Goal: Transaction & Acquisition: Obtain resource

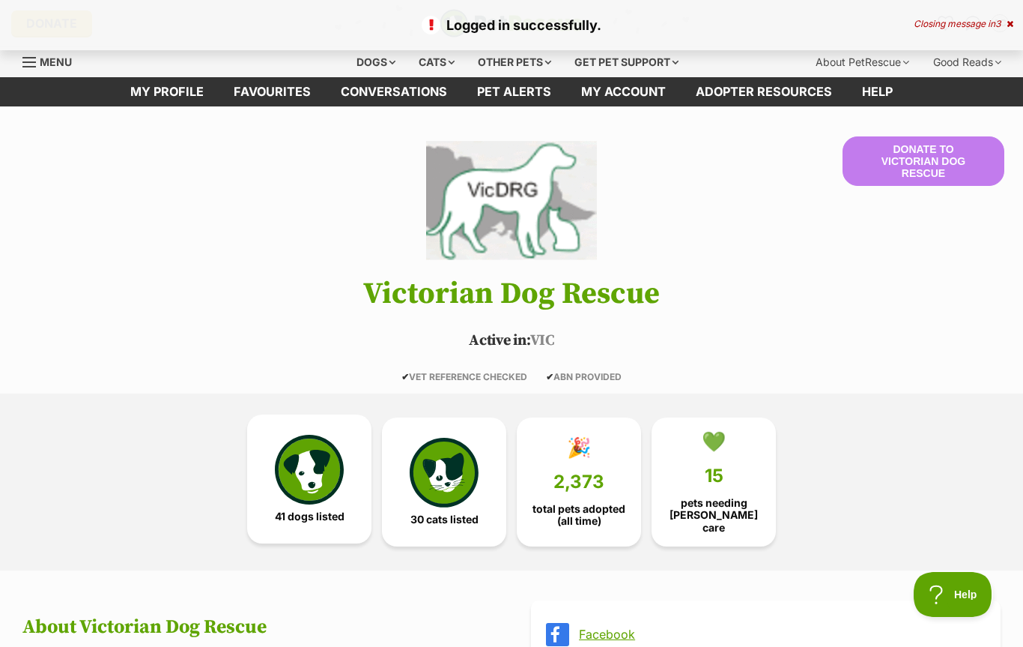
click at [330, 483] on img at bounding box center [309, 469] width 69 height 69
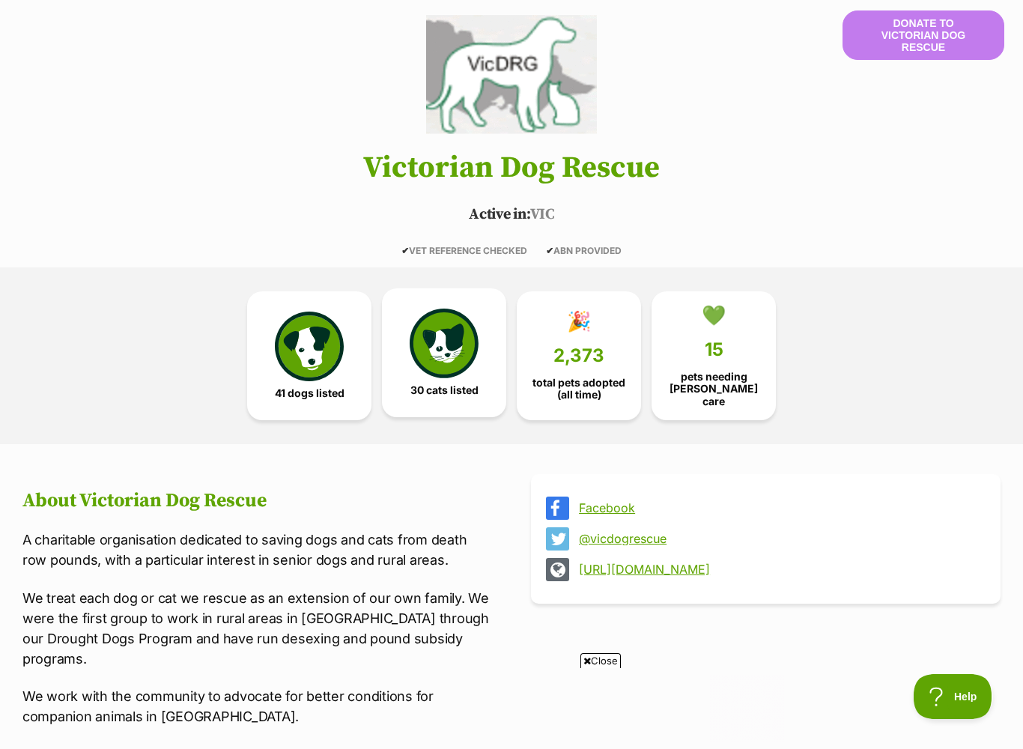
click at [443, 365] on img at bounding box center [444, 343] width 69 height 69
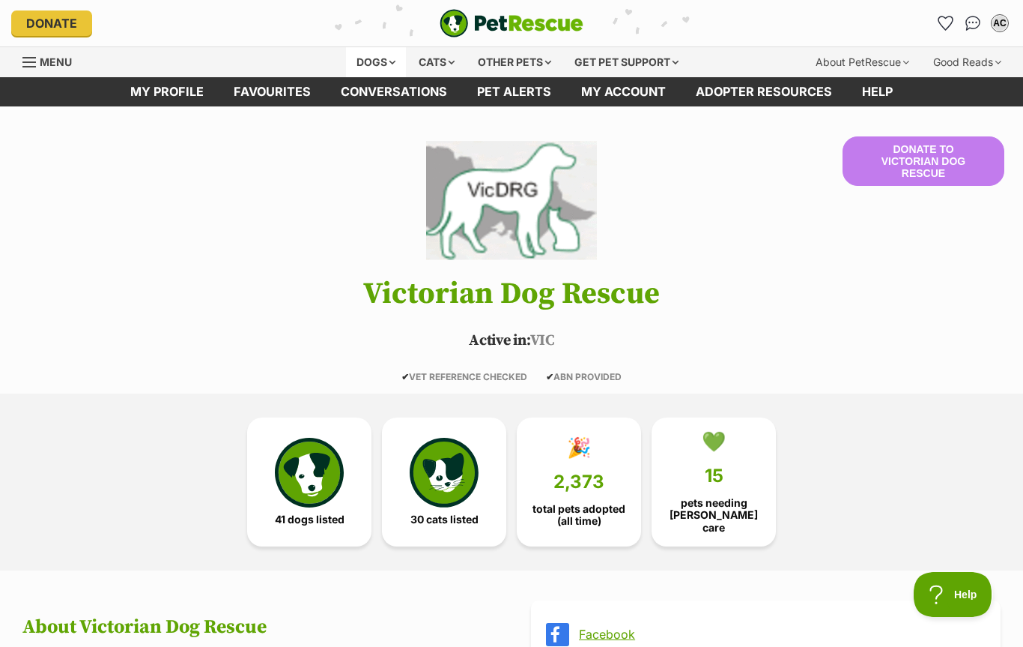
click at [390, 74] on div "Dogs" at bounding box center [376, 62] width 60 height 30
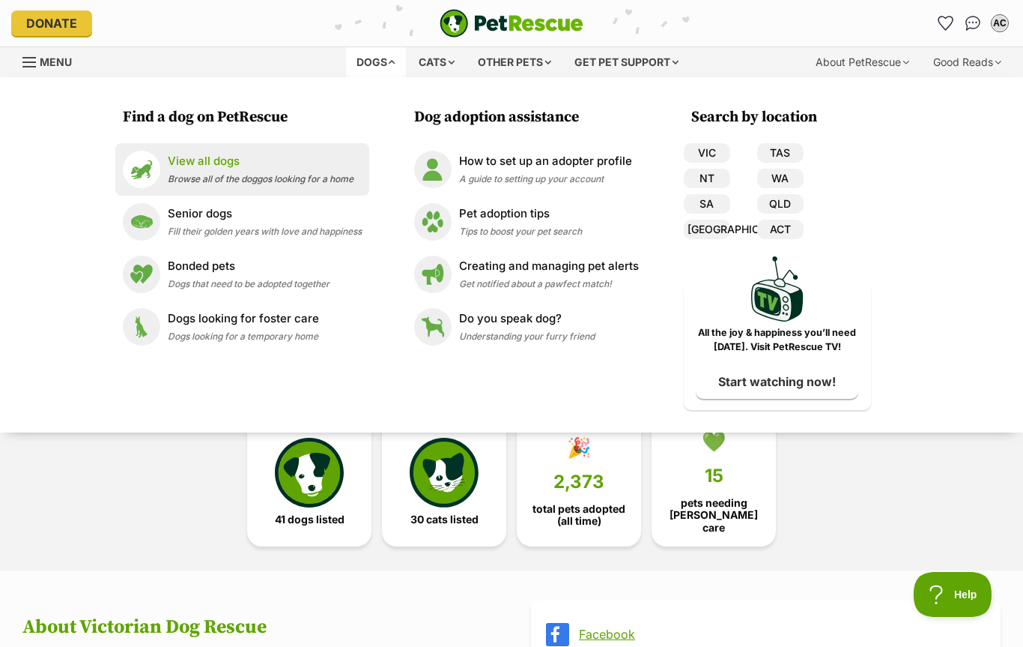
click at [222, 173] on span "Browse all of the doggos looking for a home" at bounding box center [261, 178] width 186 height 11
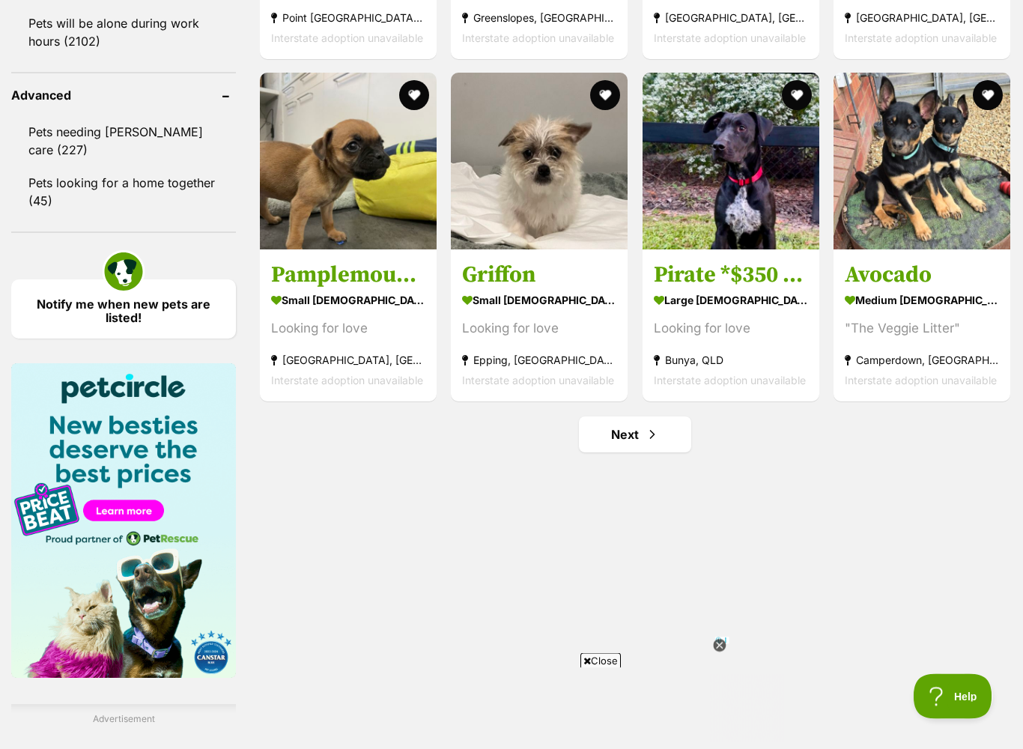
scroll to position [1944, 0]
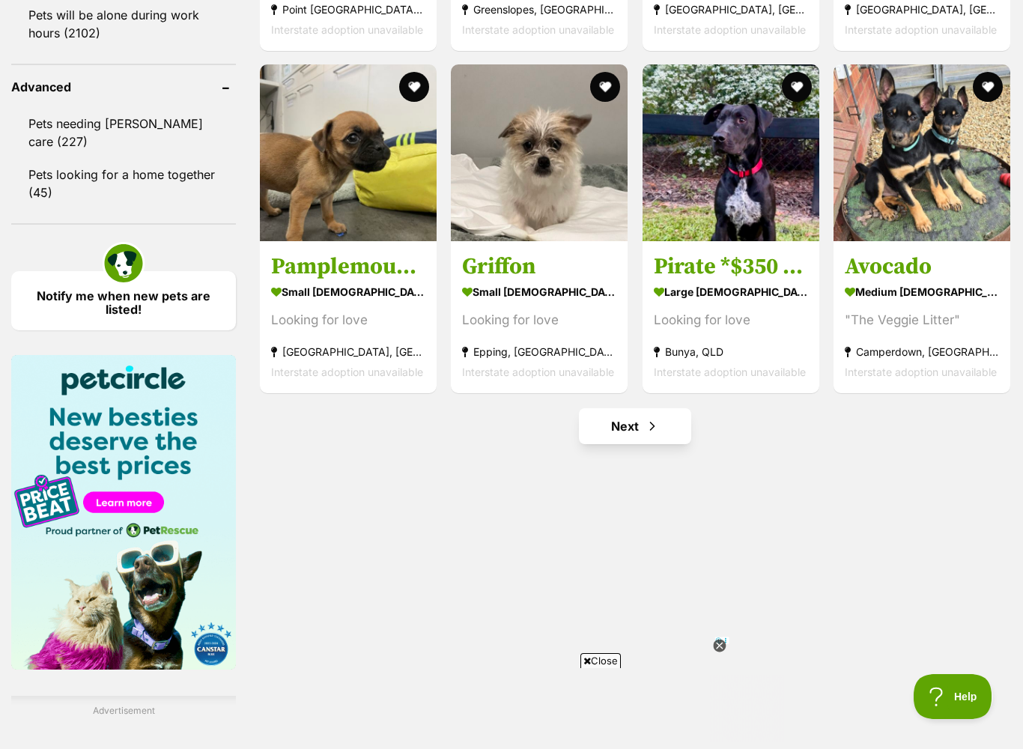
click at [652, 444] on link "Next" at bounding box center [635, 426] width 112 height 36
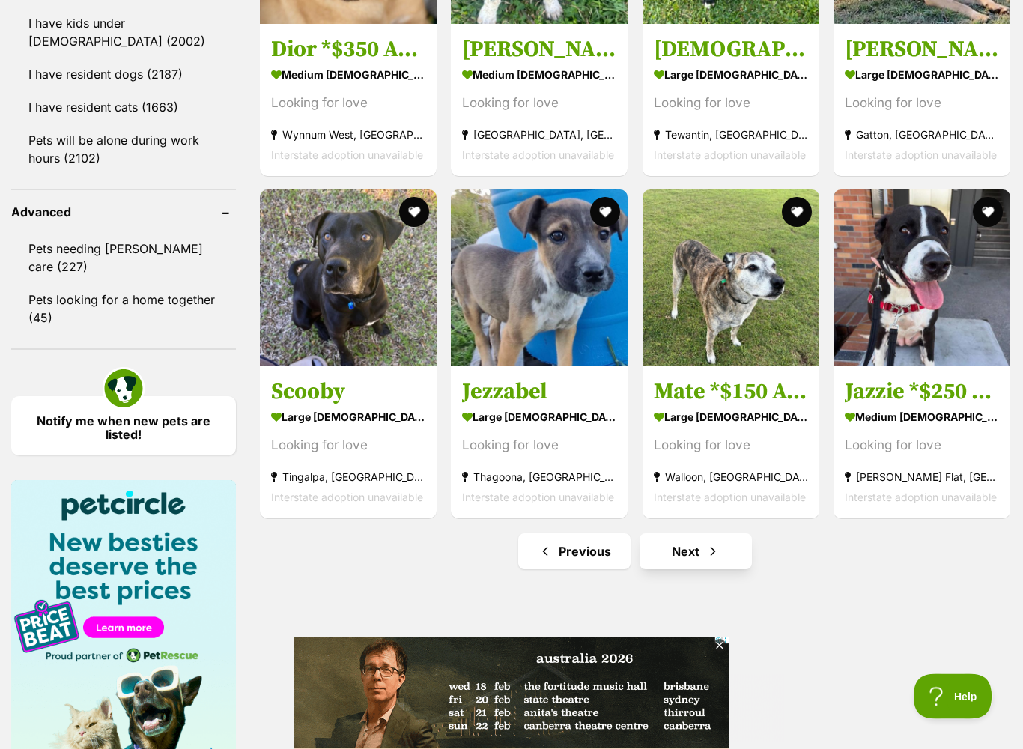
scroll to position [1819, 0]
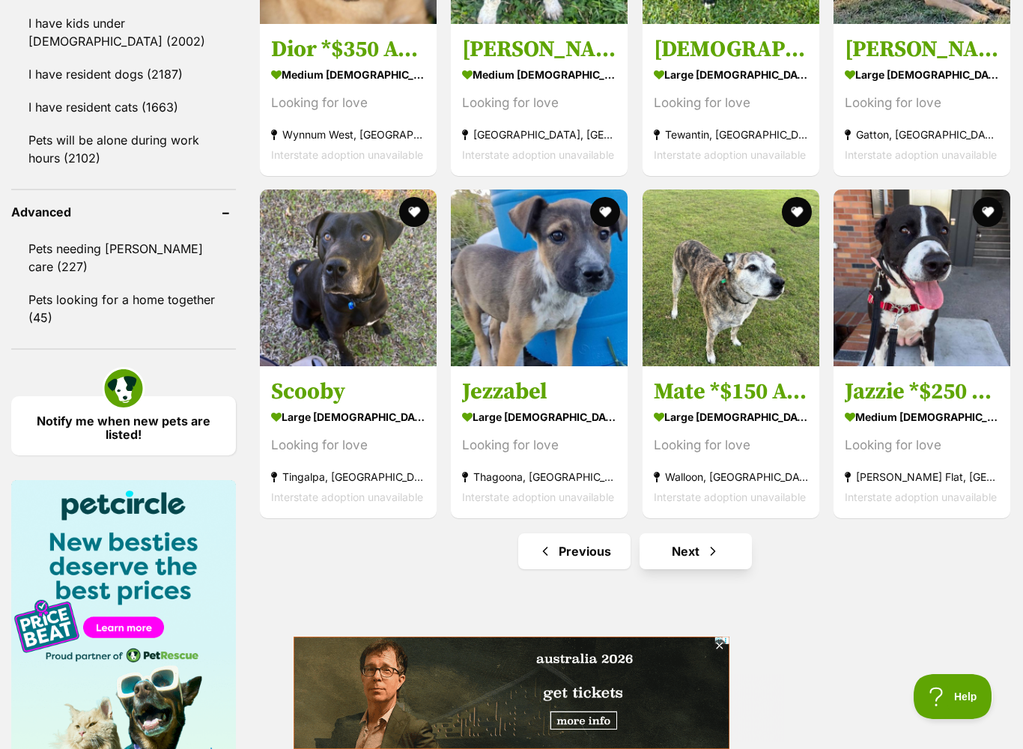
click at [721, 560] on link "Next" at bounding box center [696, 551] width 112 height 36
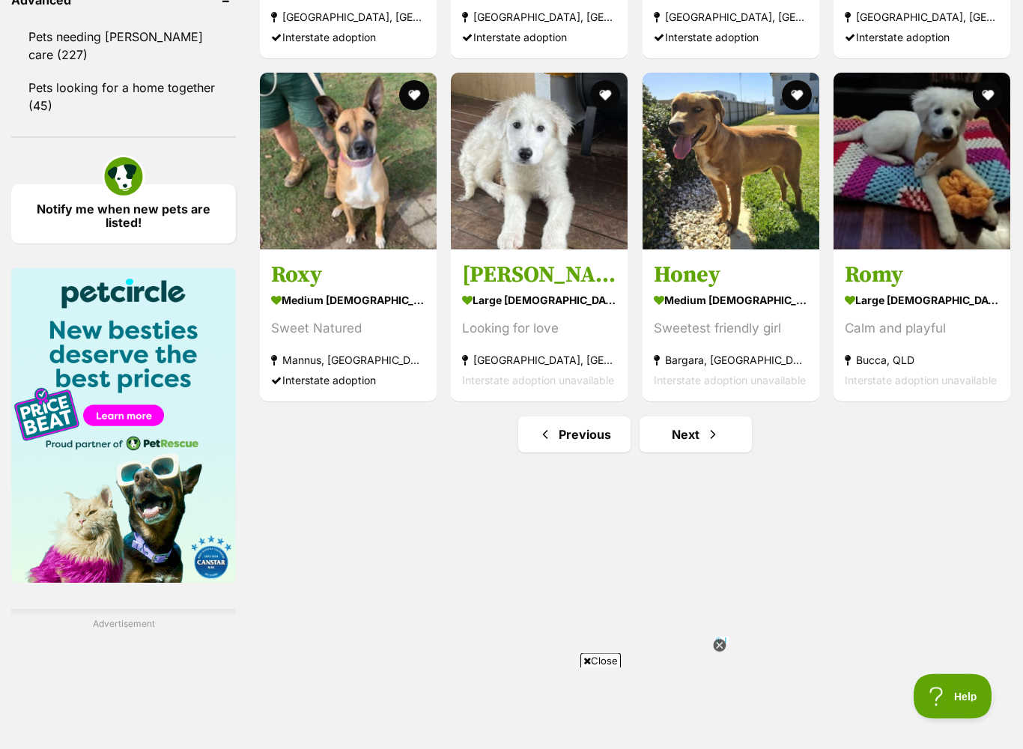
scroll to position [2083, 0]
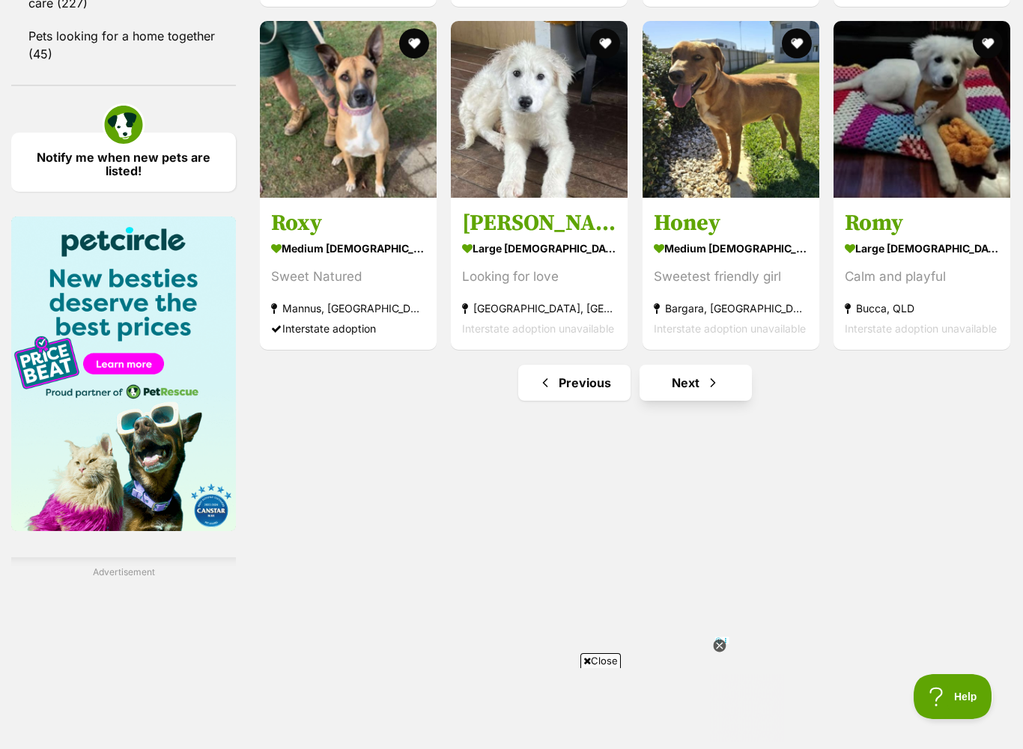
click at [717, 398] on link "Next" at bounding box center [696, 383] width 112 height 36
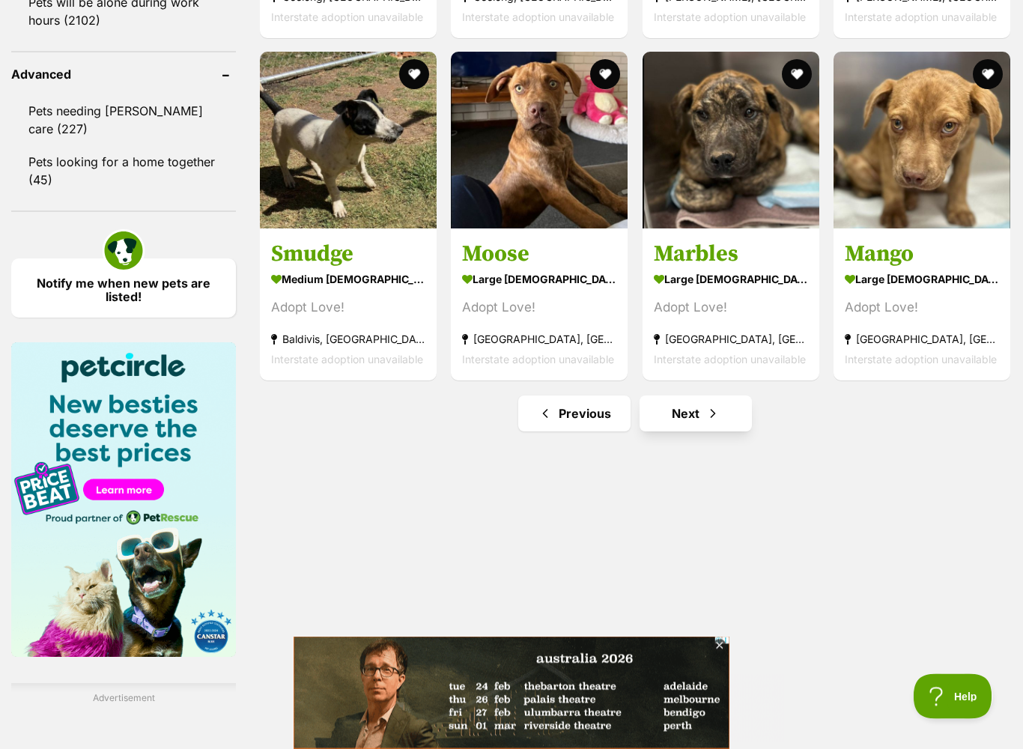
scroll to position [1957, 0]
click at [715, 418] on span "Next page" at bounding box center [713, 414] width 15 height 18
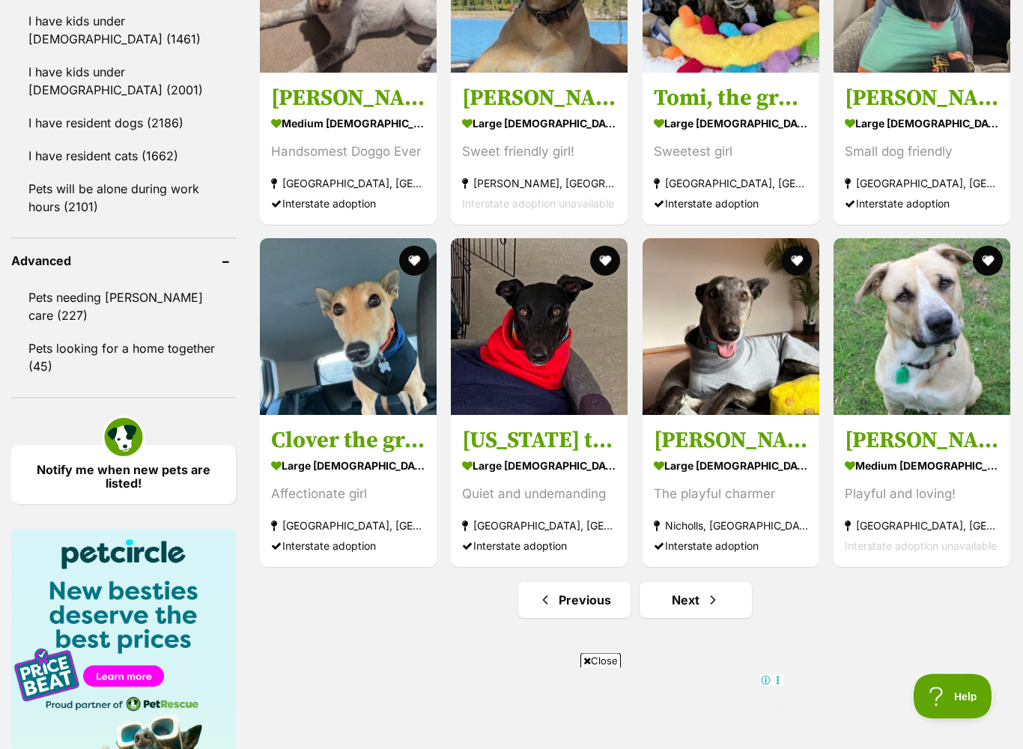
scroll to position [1771, 0]
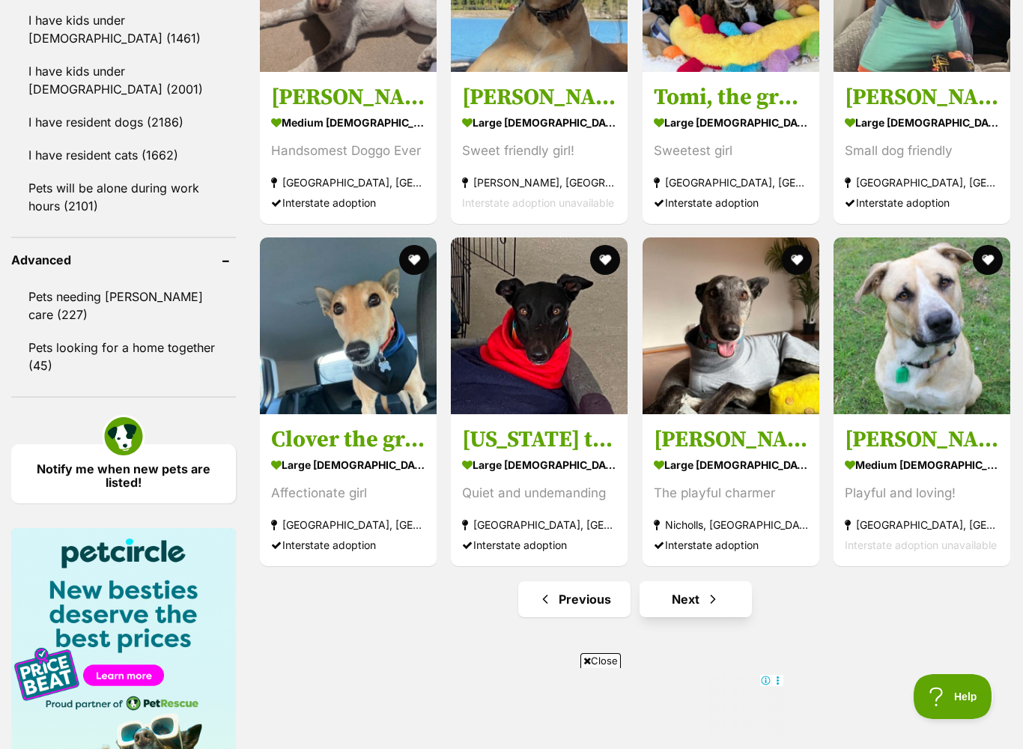
click at [712, 608] on span "Next page" at bounding box center [713, 599] width 15 height 18
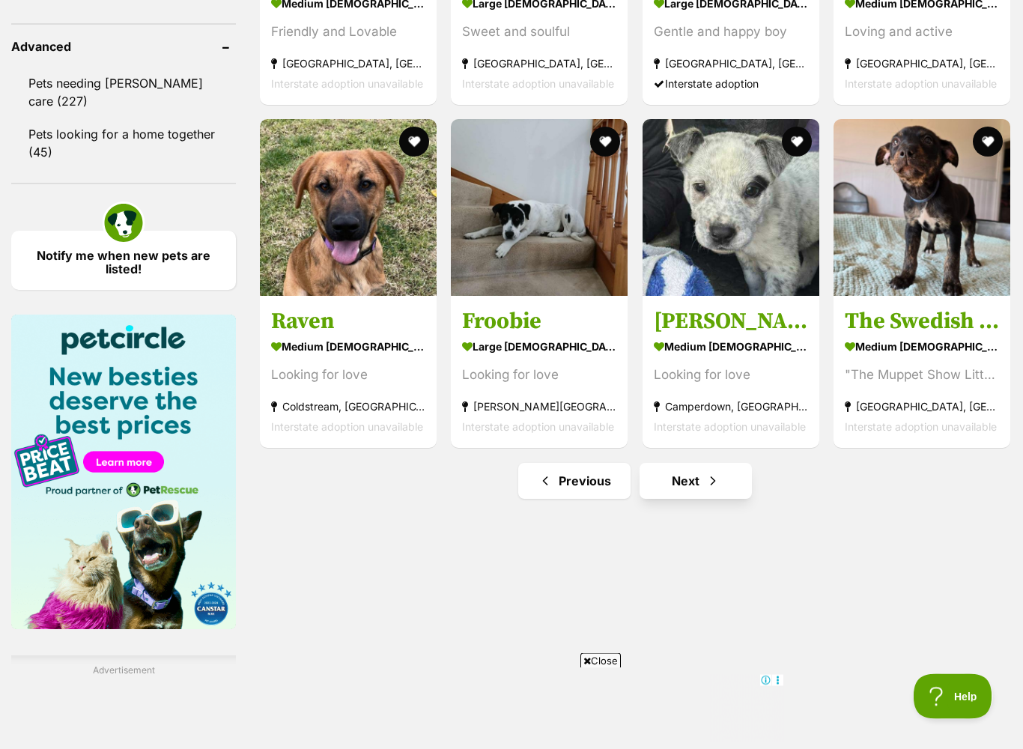
scroll to position [1985, 0]
click at [707, 484] on span "Next page" at bounding box center [713, 481] width 15 height 18
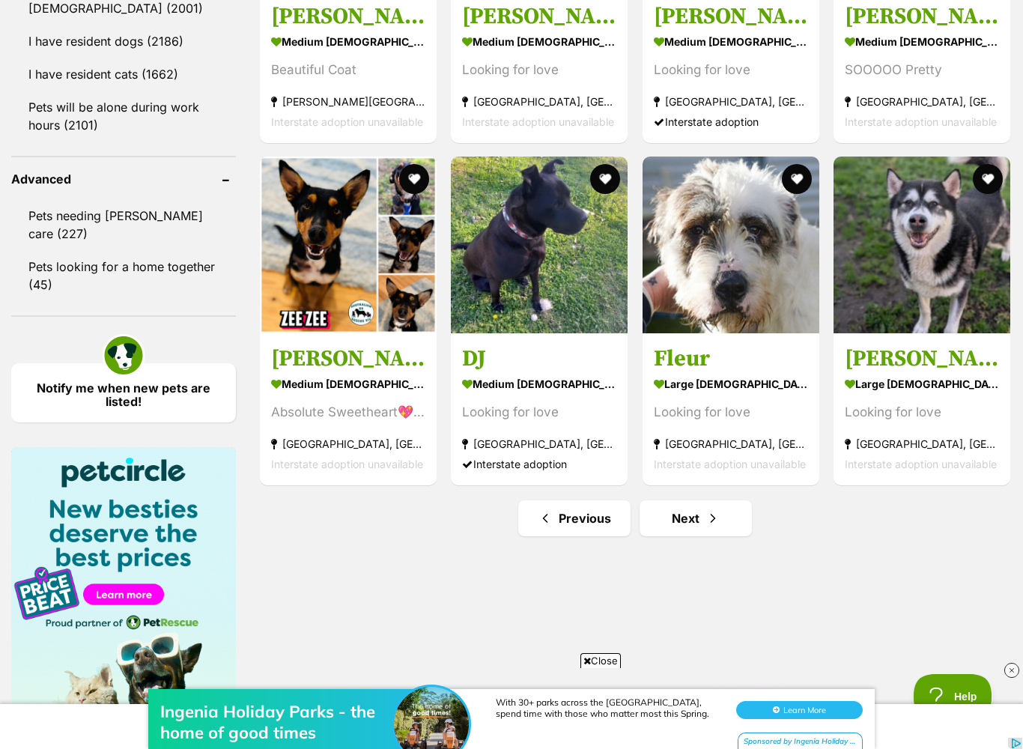
scroll to position [1853, 0]
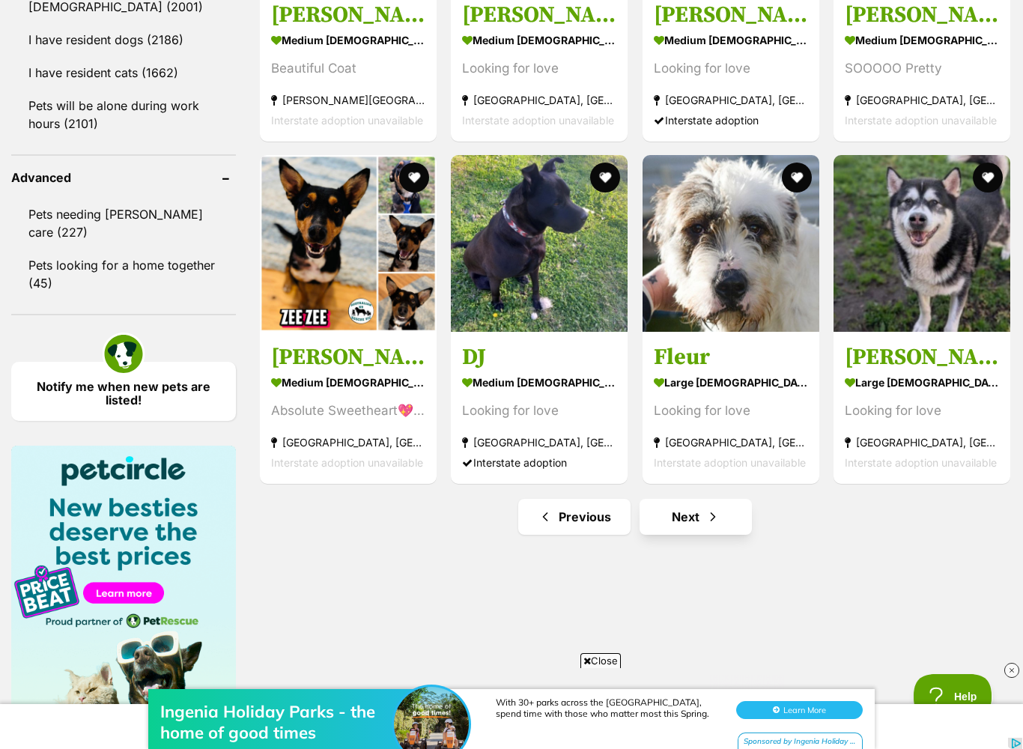
click at [712, 534] on link "Next" at bounding box center [696, 517] width 112 height 36
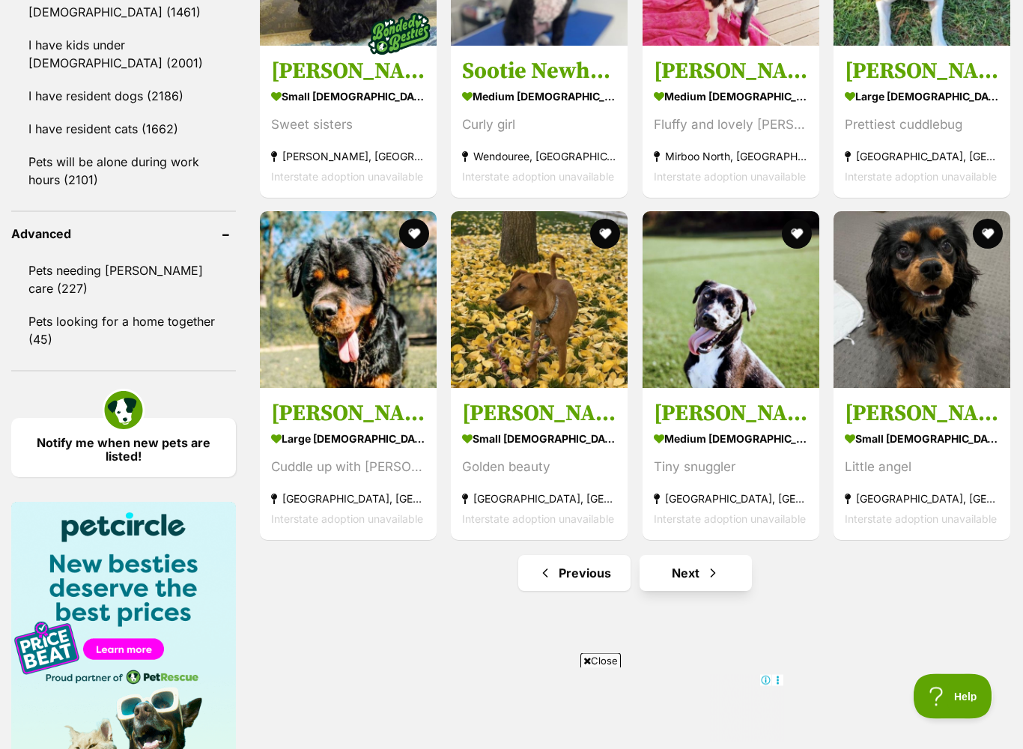
scroll to position [1797, 0]
click at [718, 582] on link "Next" at bounding box center [696, 573] width 112 height 36
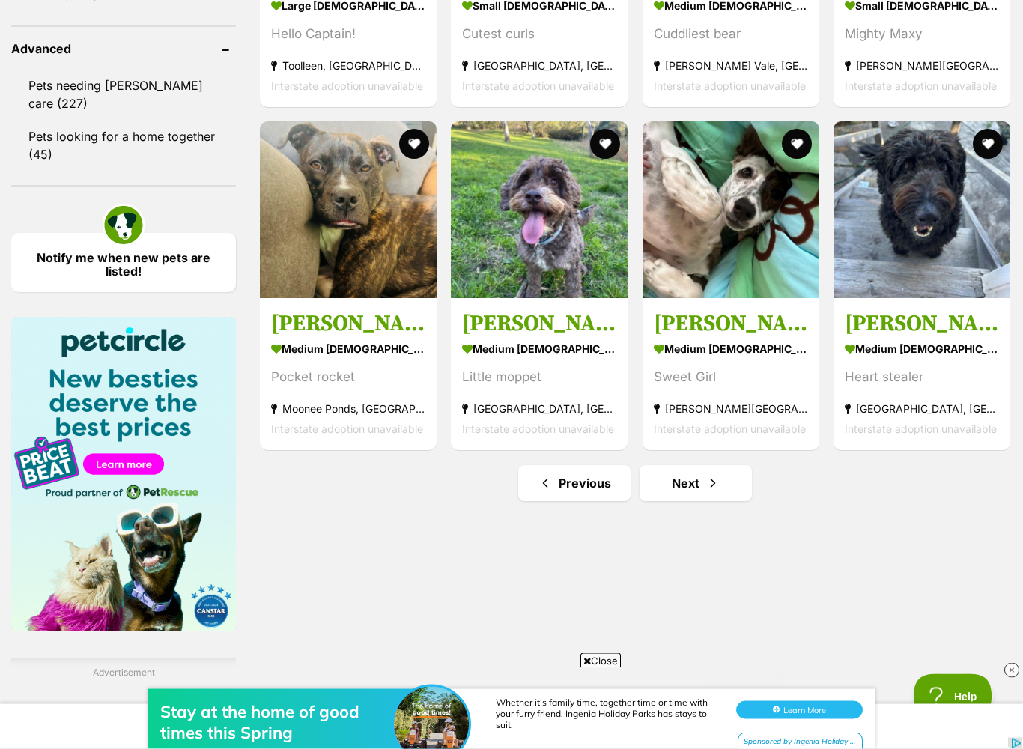
scroll to position [1985, 0]
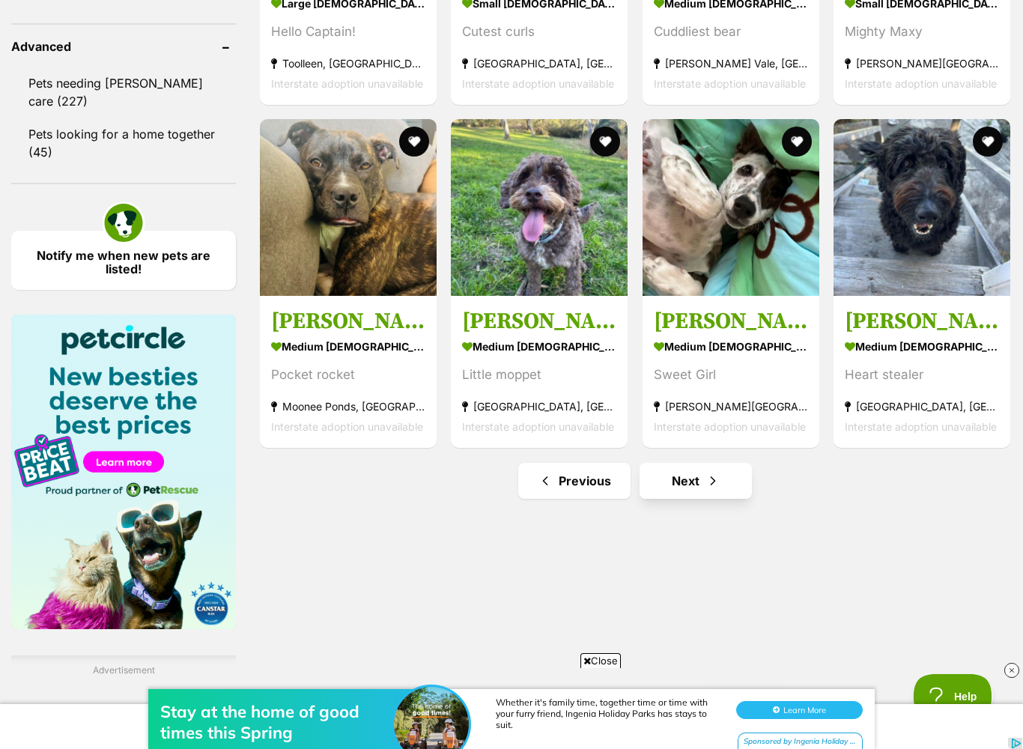
click at [716, 485] on span "Next page" at bounding box center [713, 481] width 15 height 18
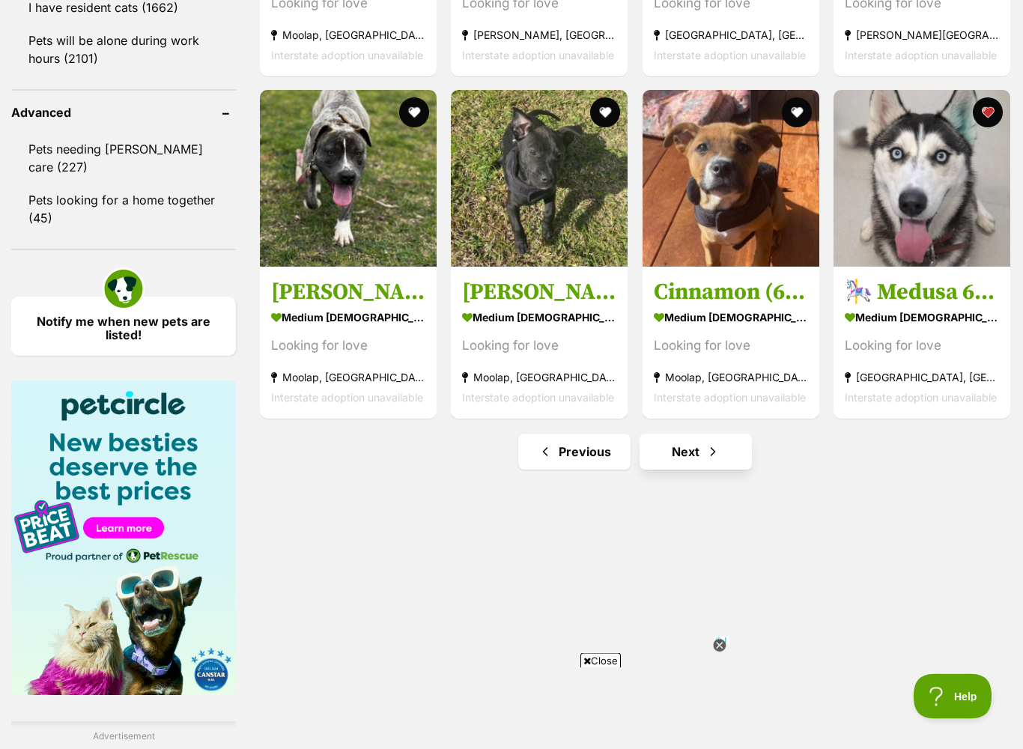
scroll to position [1919, 0]
click at [728, 467] on link "Next" at bounding box center [696, 452] width 112 height 36
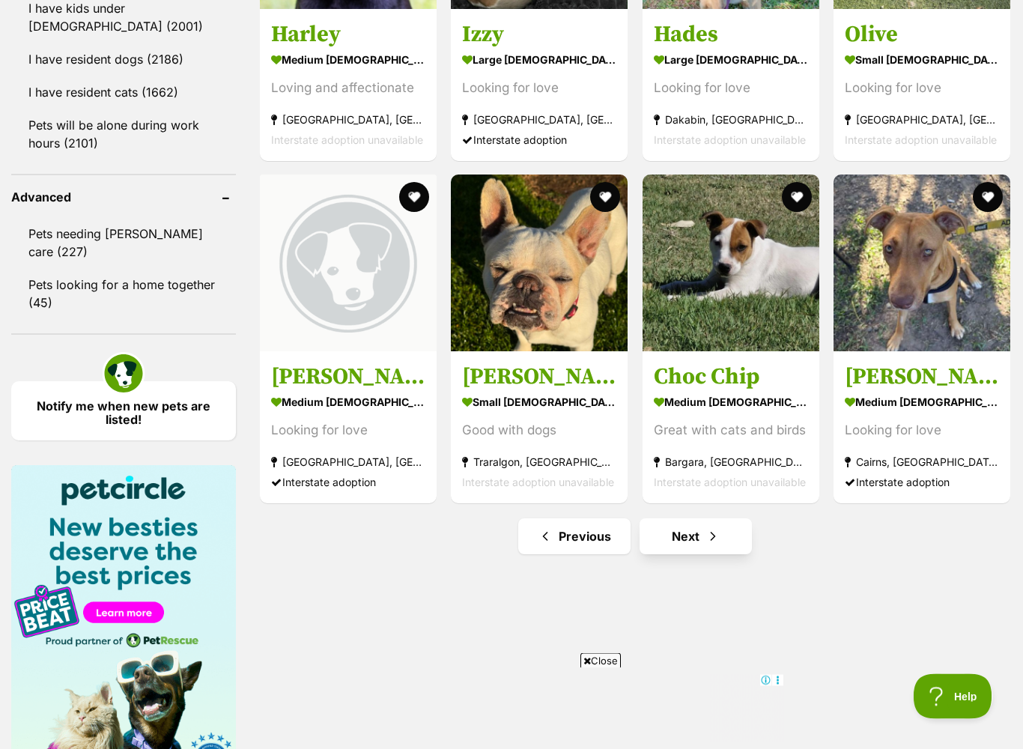
scroll to position [1834, 0]
click at [732, 544] on link "Next" at bounding box center [696, 536] width 112 height 36
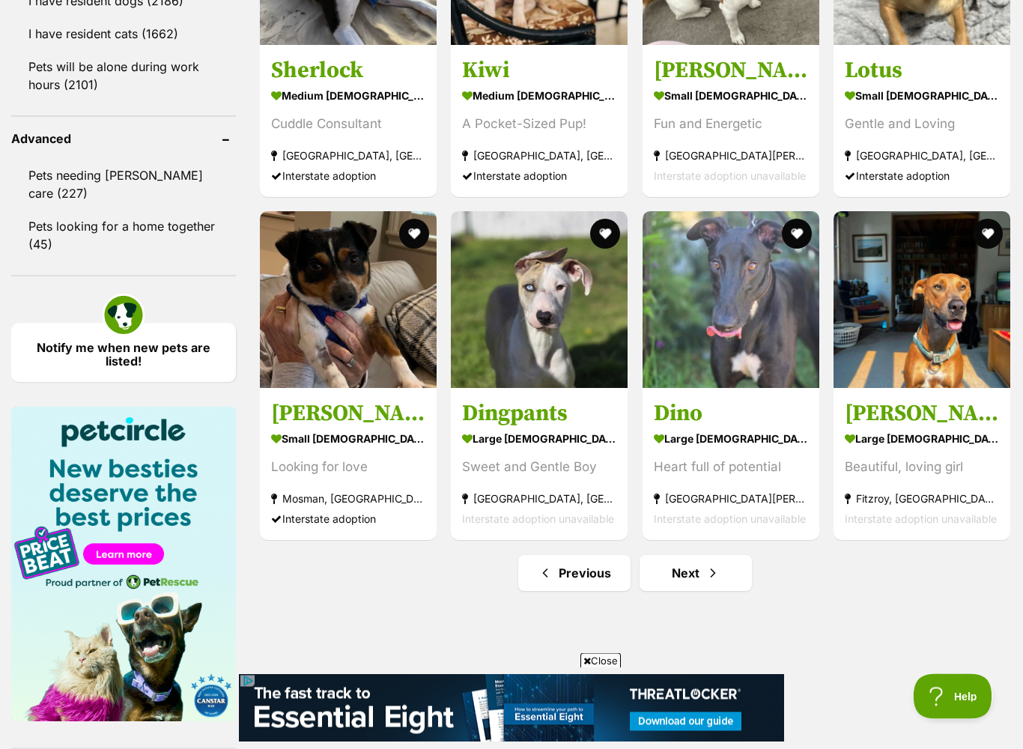
scroll to position [1892, 0]
click at [734, 587] on link "Next" at bounding box center [696, 573] width 112 height 36
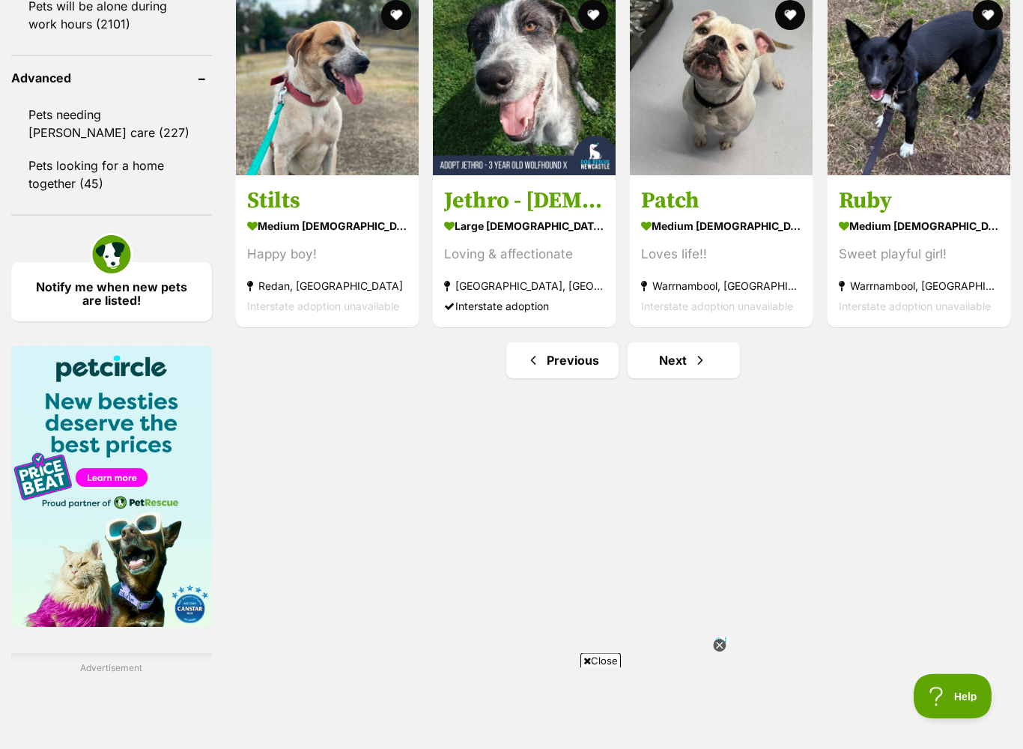
scroll to position [2043, 0]
click at [685, 378] on link "Next" at bounding box center [684, 360] width 112 height 36
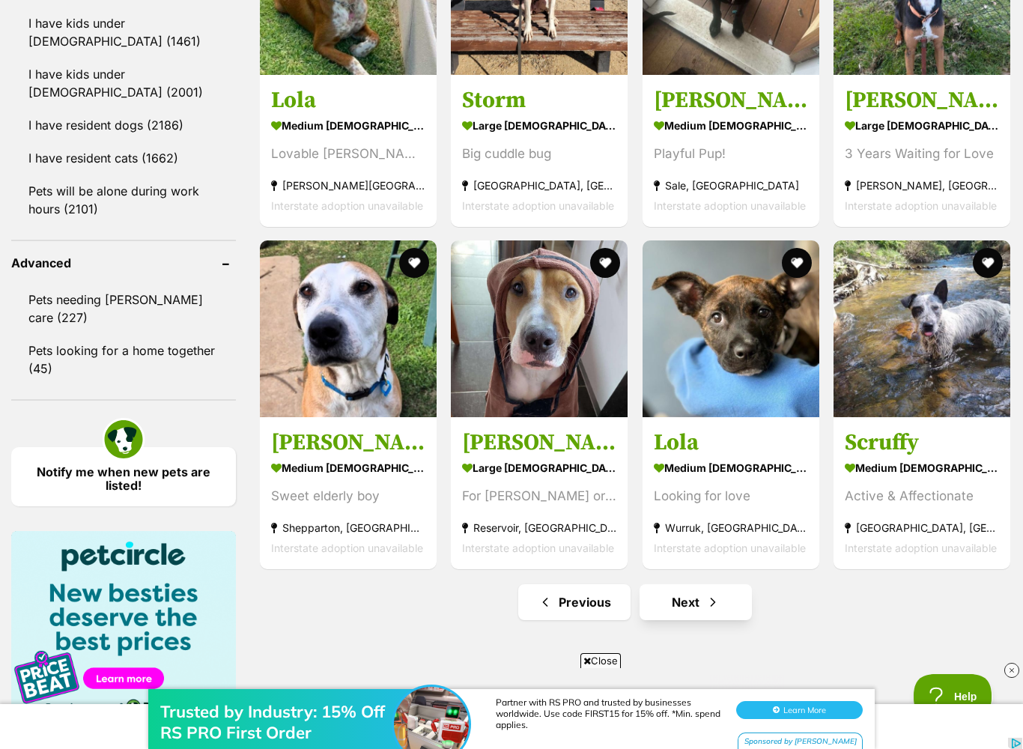
click at [708, 615] on link "Next" at bounding box center [696, 602] width 112 height 36
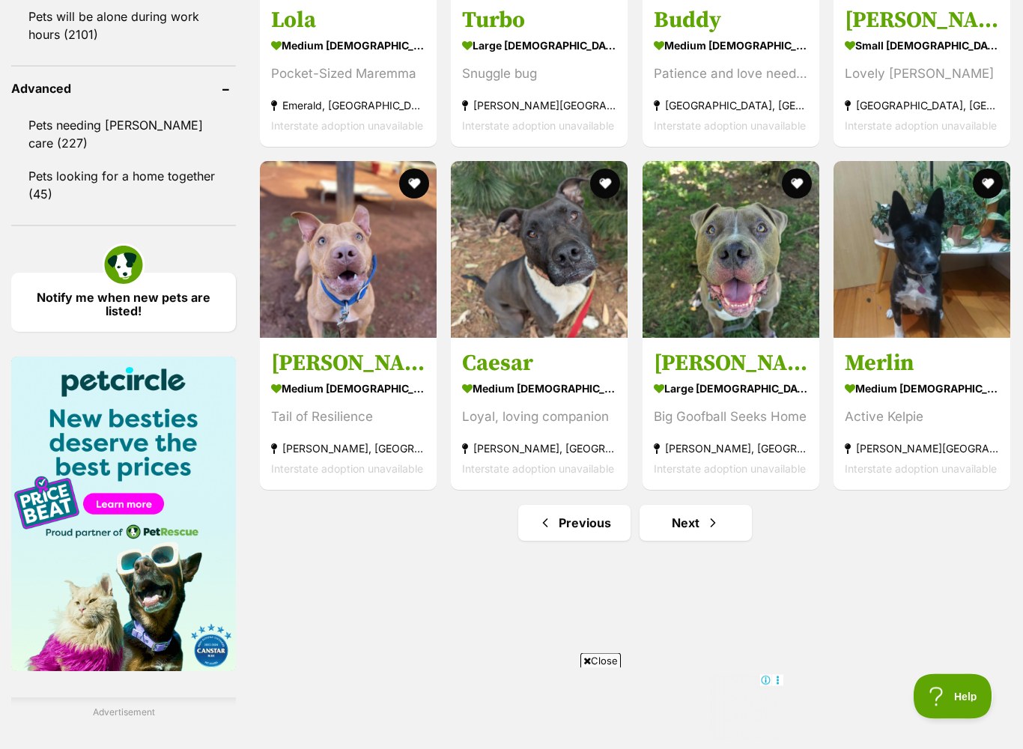
scroll to position [1943, 0]
click at [724, 533] on link "Next" at bounding box center [696, 523] width 112 height 36
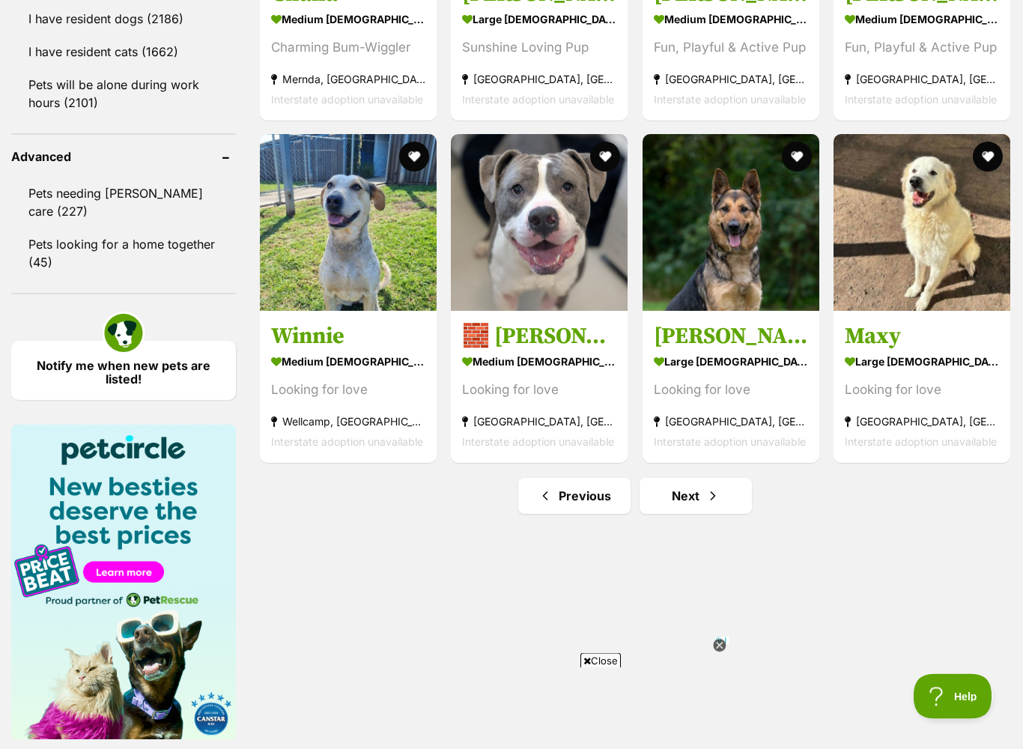
scroll to position [1877, 0]
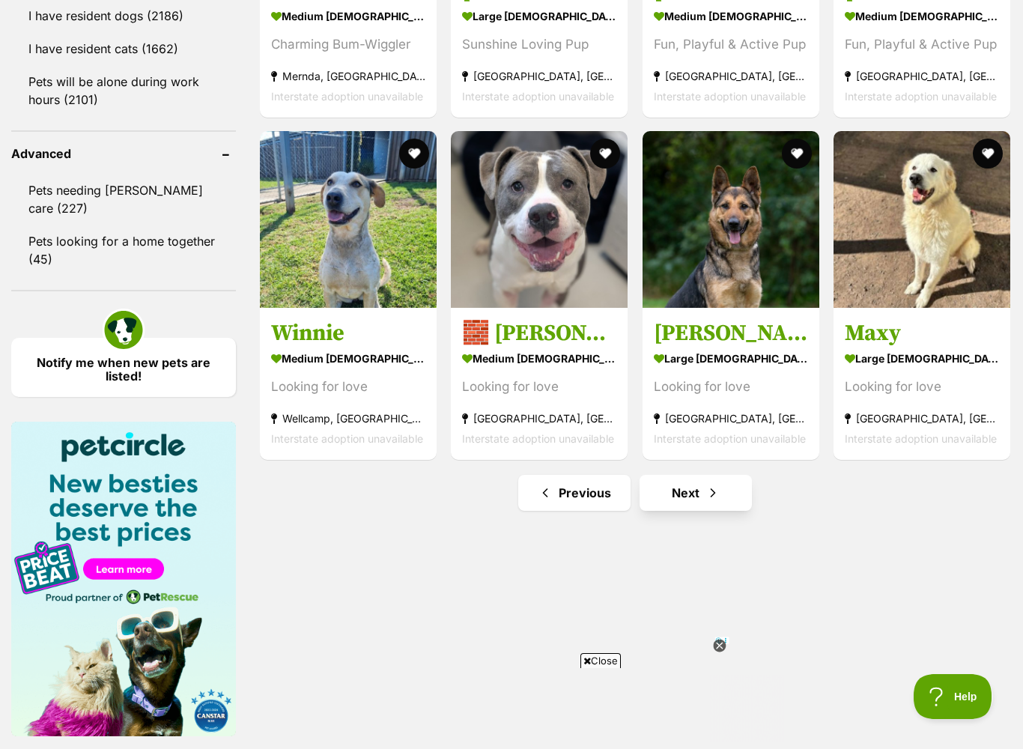
click at [709, 506] on link "Next" at bounding box center [696, 493] width 112 height 36
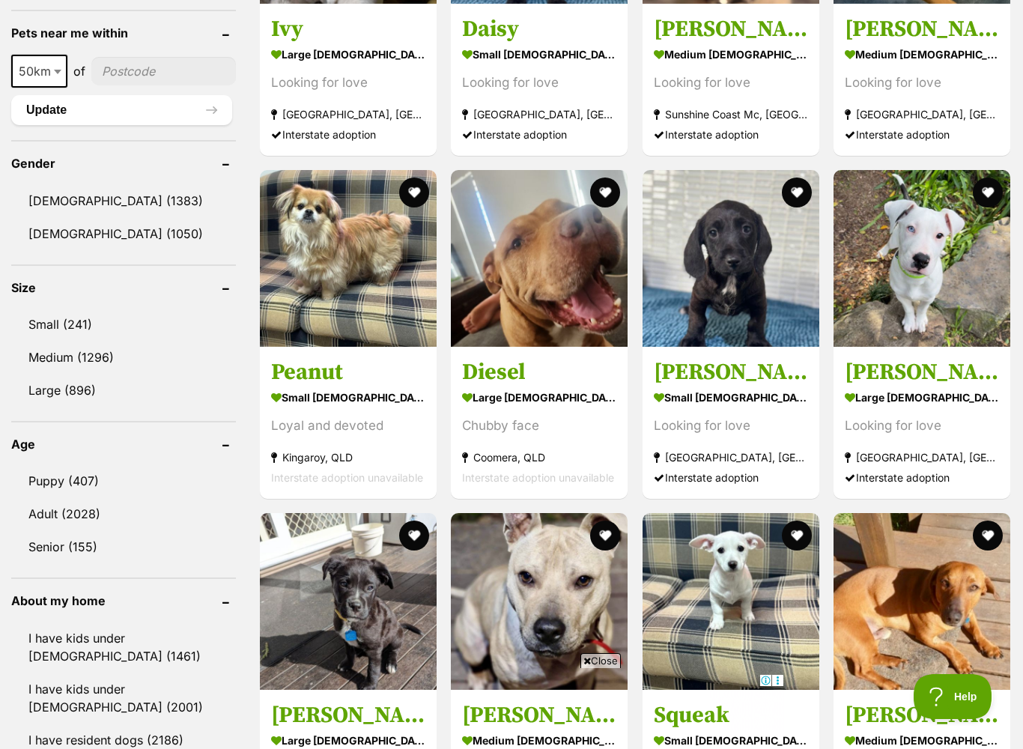
scroll to position [1108, 0]
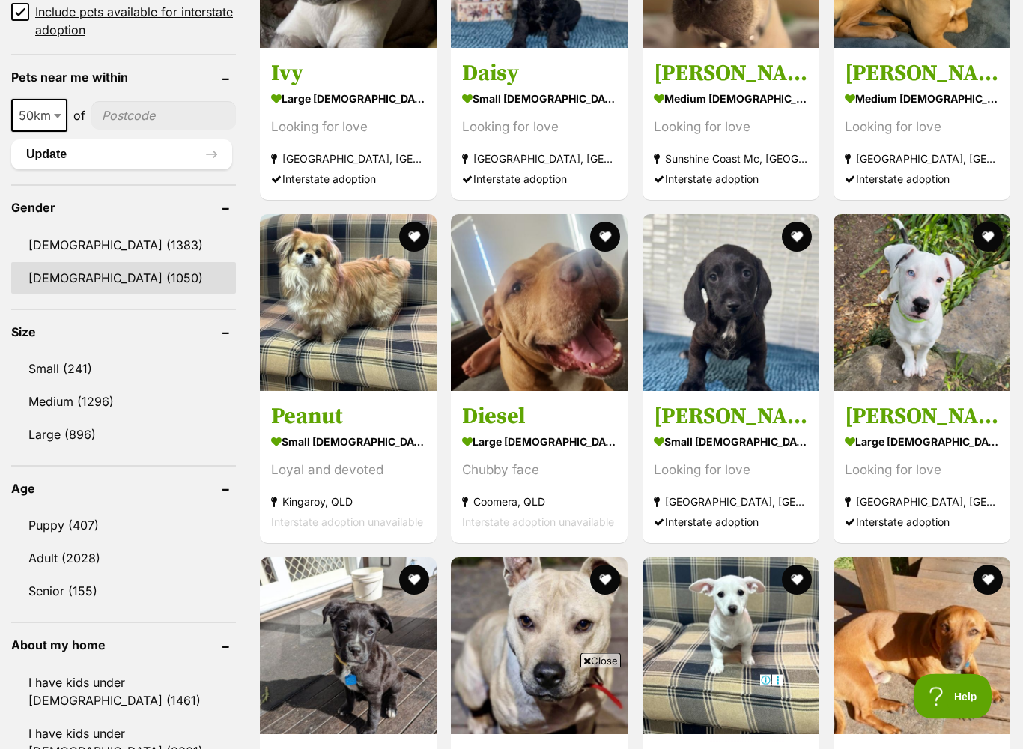
click at [102, 276] on link "[DEMOGRAPHIC_DATA] (1050)" at bounding box center [123, 278] width 225 height 31
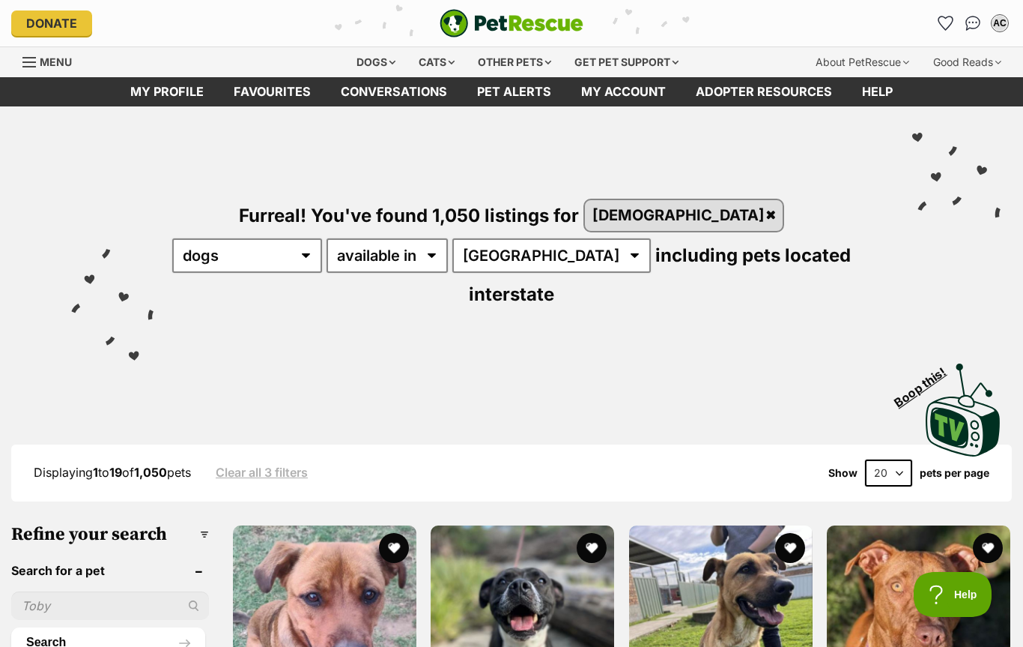
click at [906, 459] on select "20 40 60" at bounding box center [888, 472] width 47 height 27
select select "60"
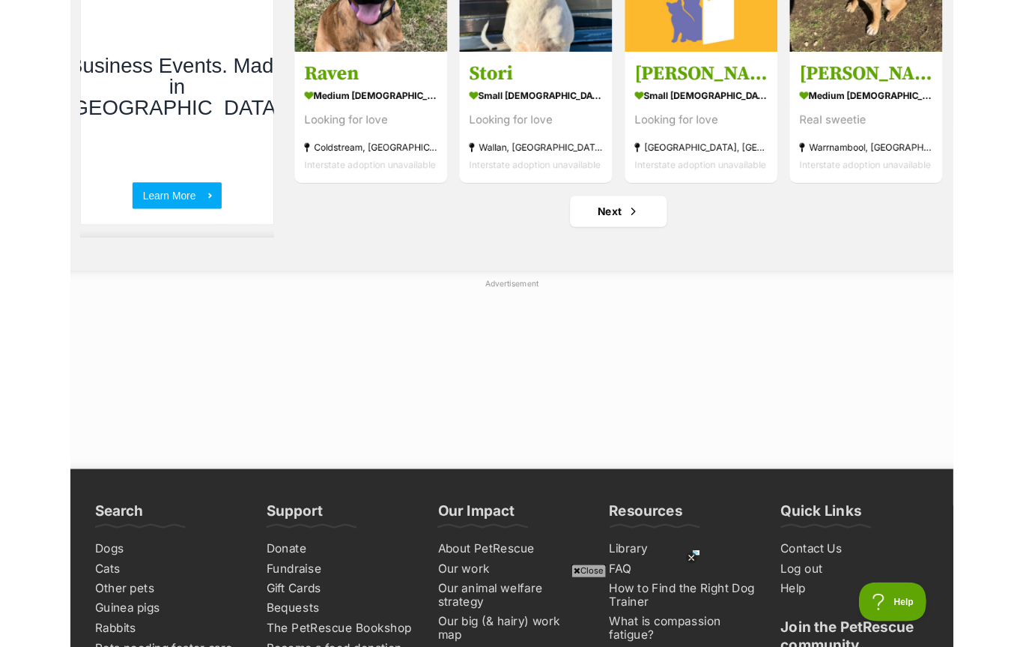
scroll to position [5631, 0]
